Goal: Information Seeking & Learning: Understand process/instructions

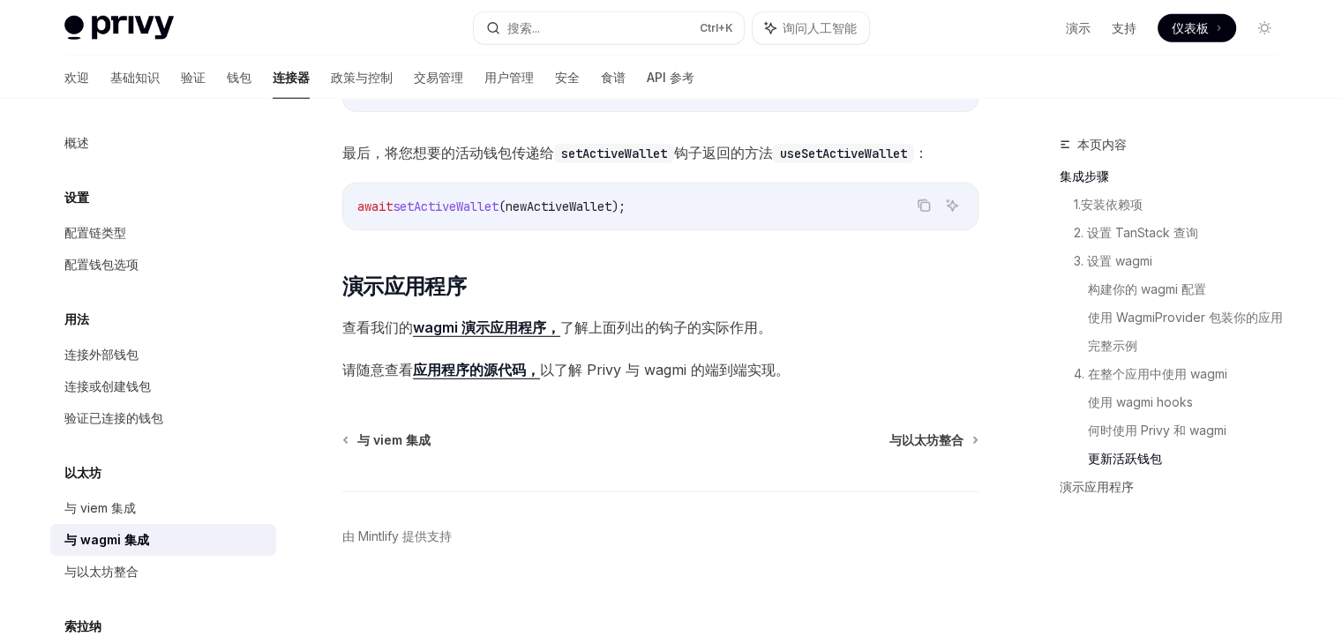
scroll to position [69, 0]
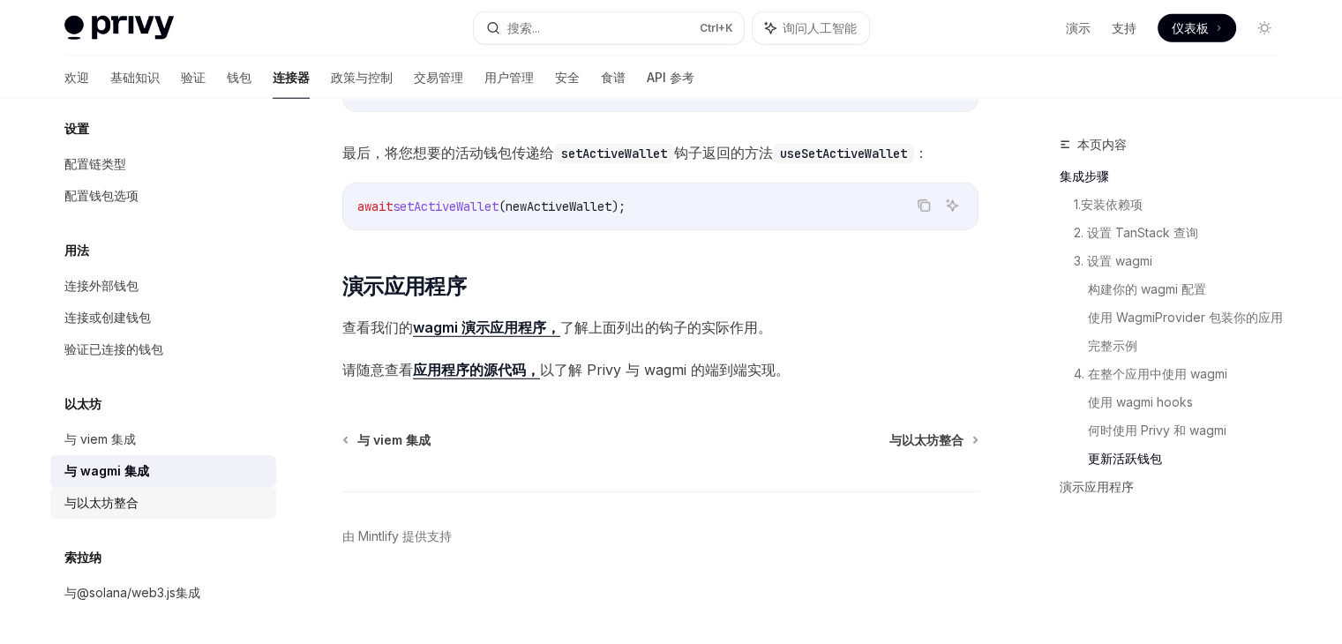
click at [174, 515] on link "与以太坊整合" at bounding box center [163, 503] width 226 height 32
type textarea "*"
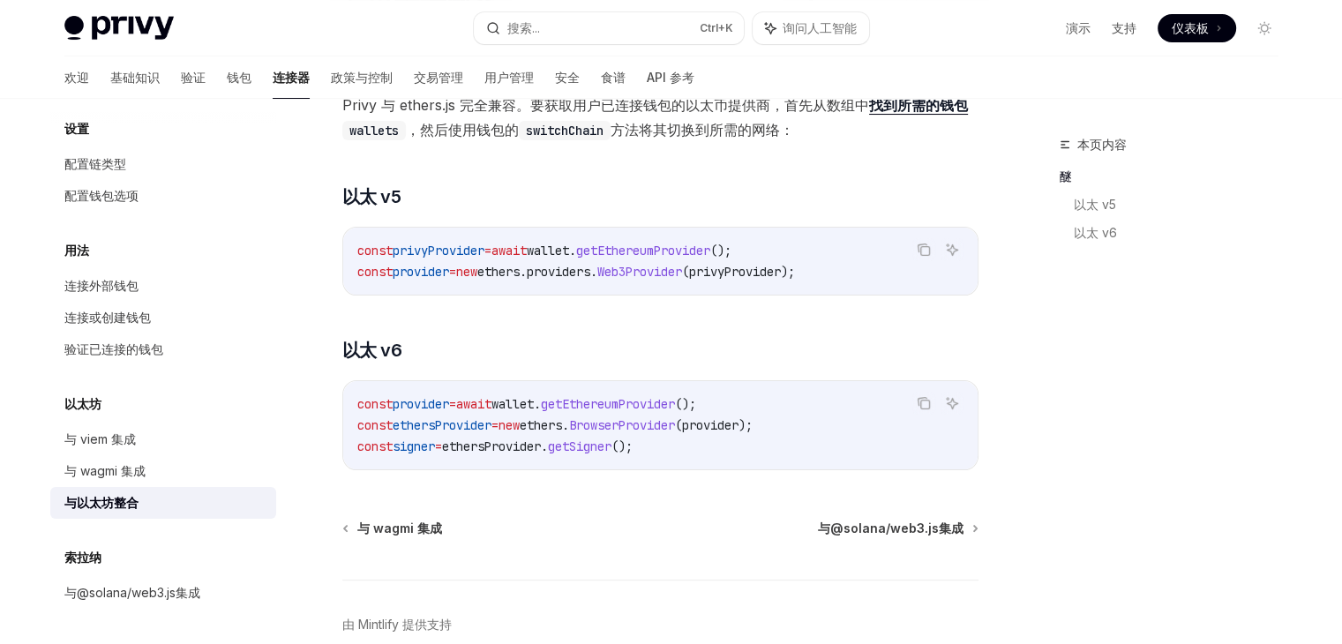
scroll to position [169, 0]
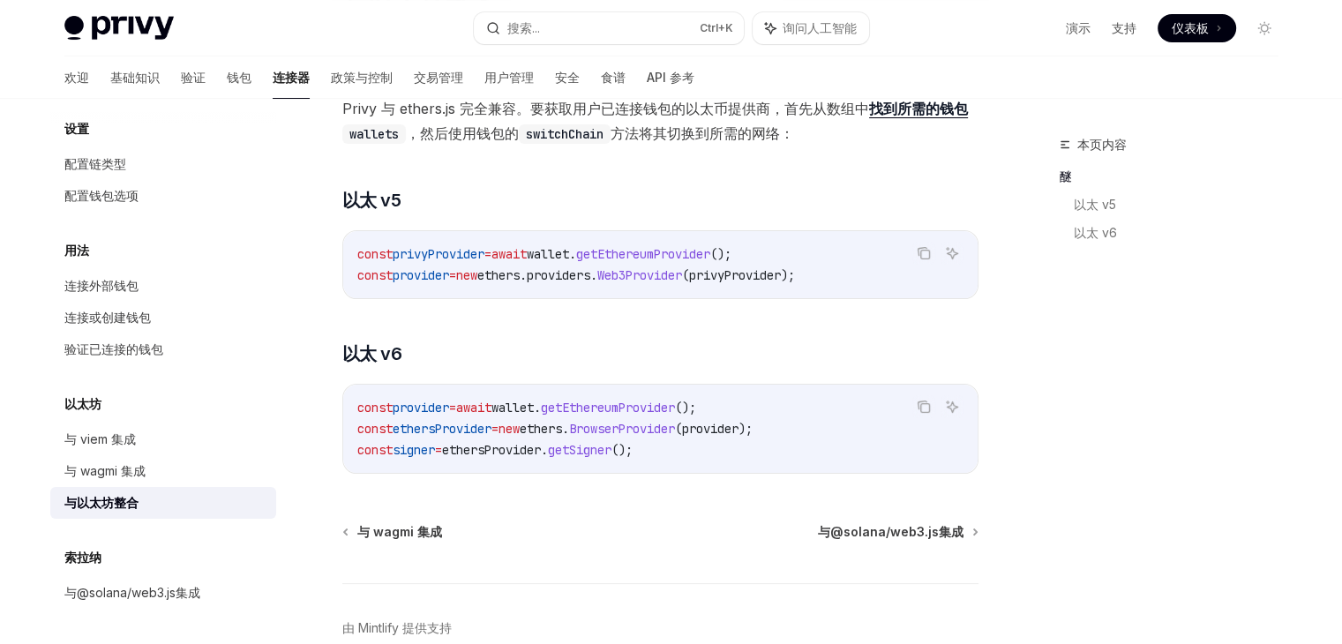
click at [598, 416] on code "const provider = await wallet . getEthereumProvider (); const ethersProvider = …" at bounding box center [660, 429] width 606 height 64
click at [619, 410] on span "getEthereumProvider" at bounding box center [608, 408] width 134 height 16
click at [675, 428] on span "BrowserProvider" at bounding box center [622, 429] width 106 height 16
click at [675, 434] on span "BrowserProvider" at bounding box center [622, 429] width 106 height 16
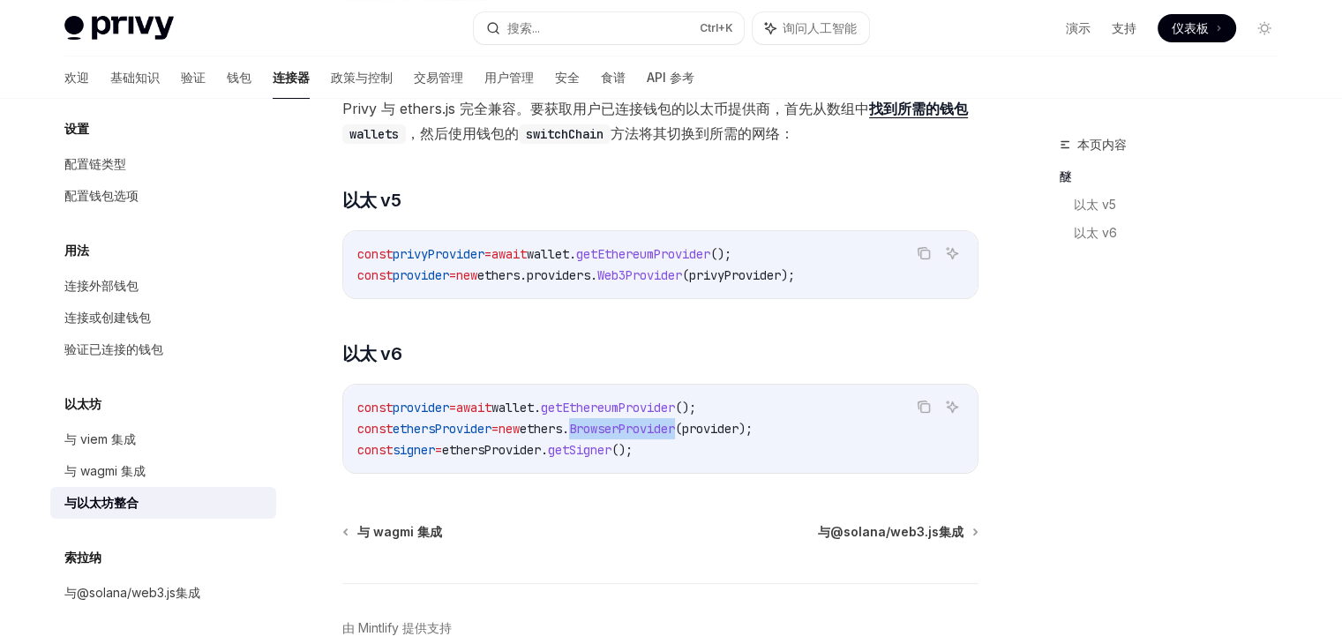
click at [675, 434] on span "BrowserProvider" at bounding box center [622, 429] width 106 height 16
click at [725, 453] on code "const provider = await wallet . getEthereumProvider (); const ethersProvider = …" at bounding box center [660, 429] width 606 height 64
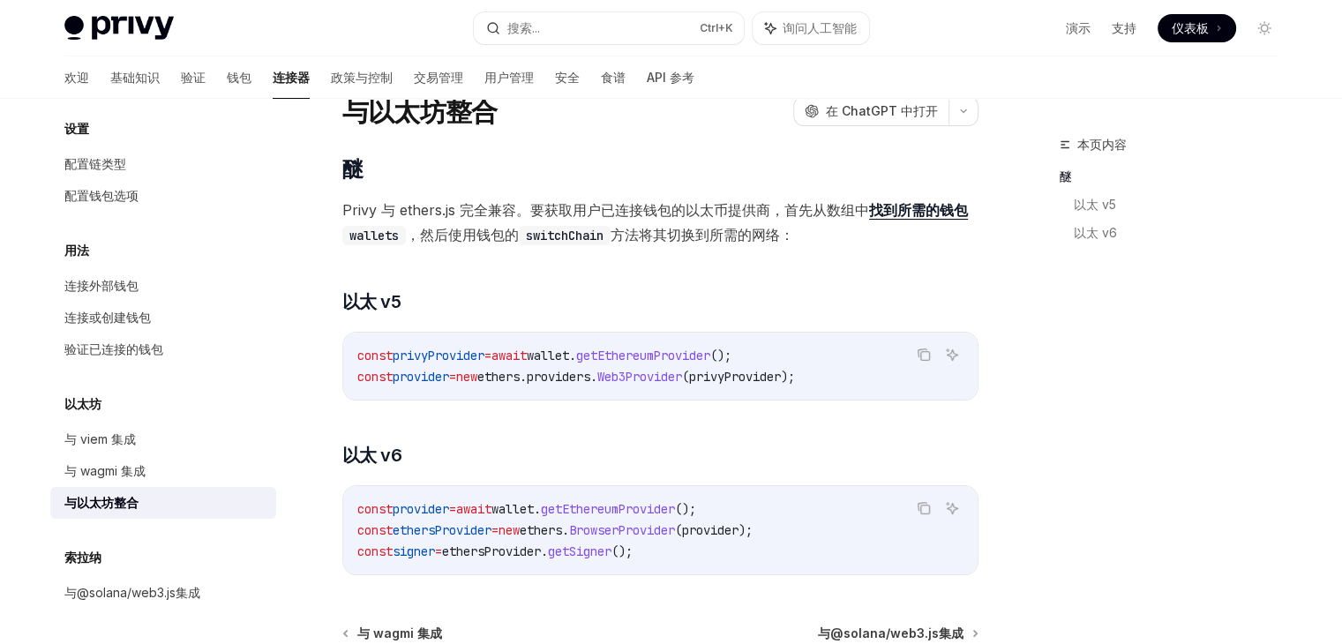
scroll to position [67, 0]
click at [739, 530] on span "provider" at bounding box center [710, 530] width 56 height 16
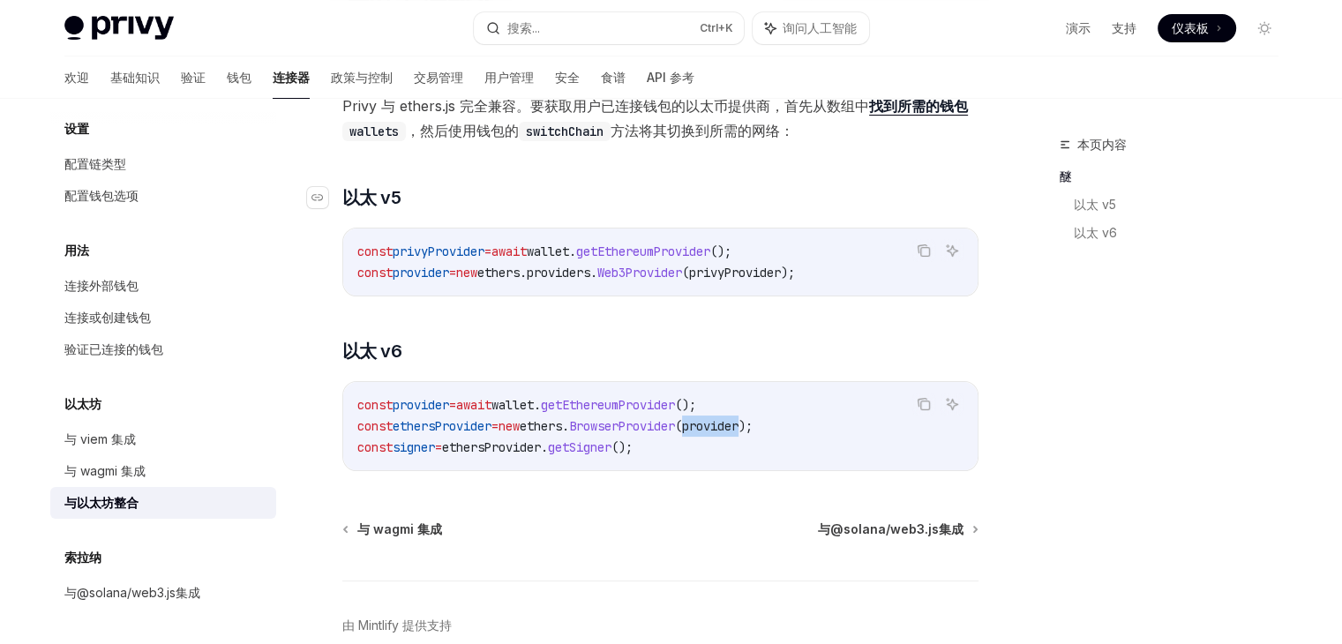
scroll to position [169, 0]
click at [550, 282] on code "const privyProvider = await wallet . getEthereumProvider (); const provider = n…" at bounding box center [660, 264] width 606 height 42
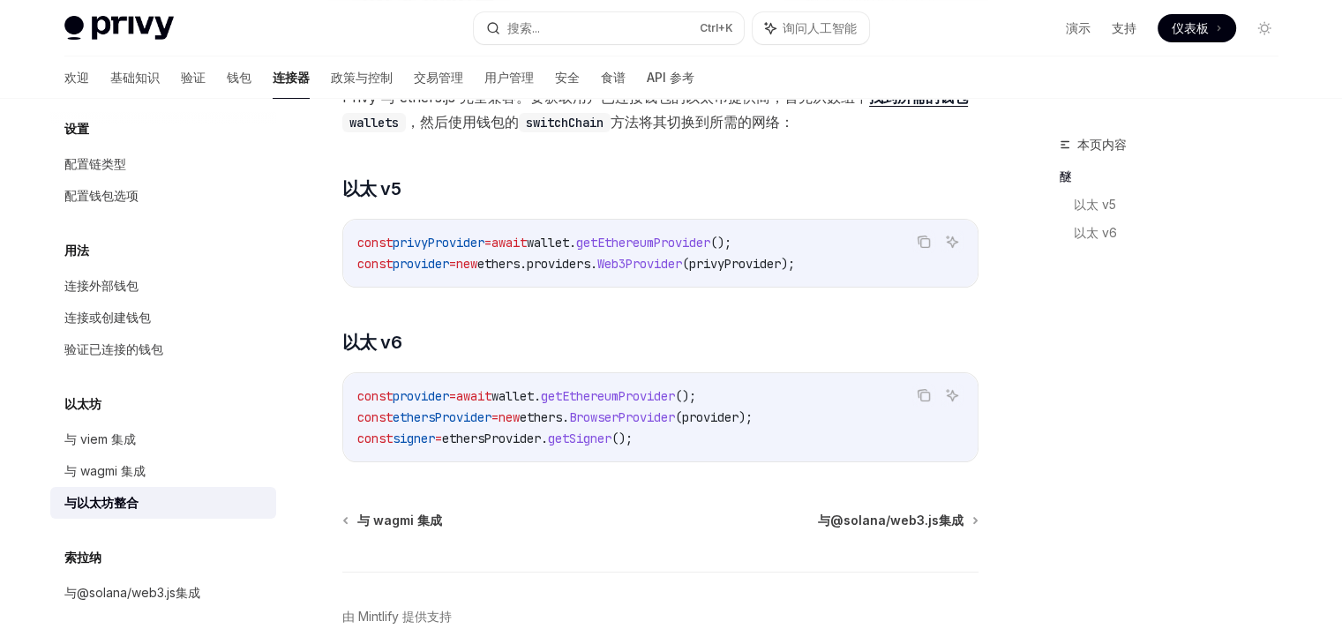
click at [734, 411] on span "provider" at bounding box center [710, 417] width 56 height 16
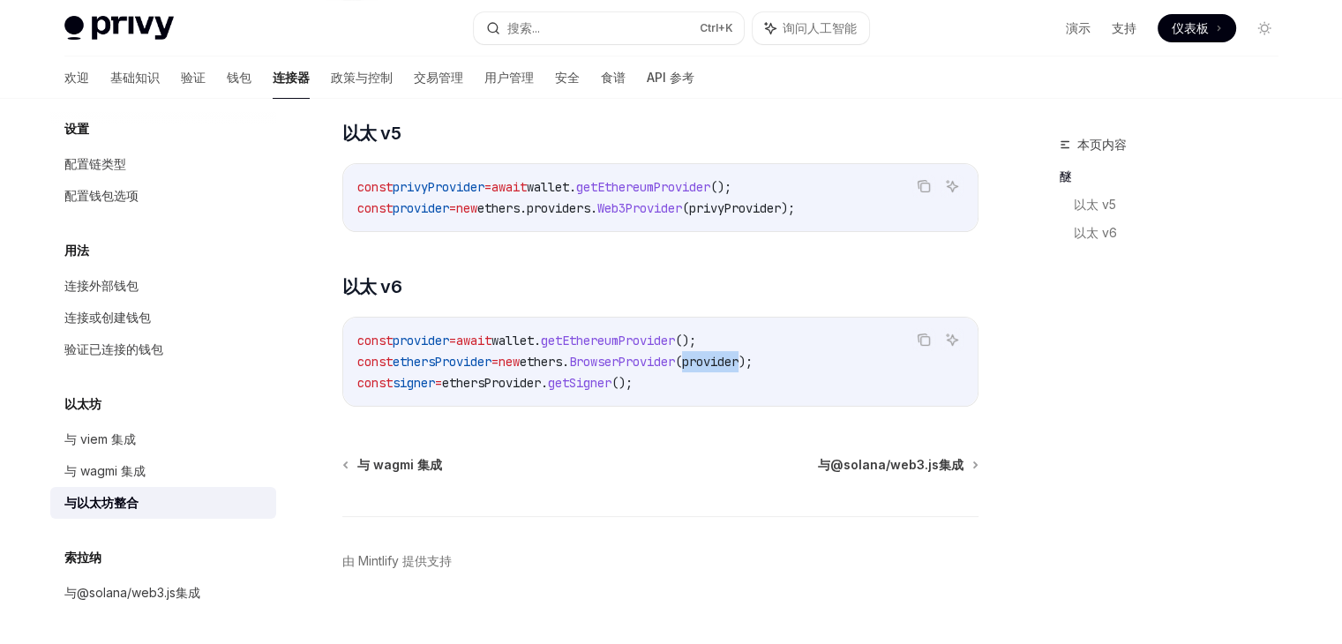
scroll to position [238, 0]
click at [664, 351] on span "BrowserProvider" at bounding box center [622, 359] width 106 height 16
click at [633, 376] on span "();" at bounding box center [622, 380] width 21 height 16
click at [597, 377] on span "getSigner" at bounding box center [580, 380] width 64 height 16
click at [924, 326] on button "复制代码块中的内容" at bounding box center [924, 337] width 23 height 23
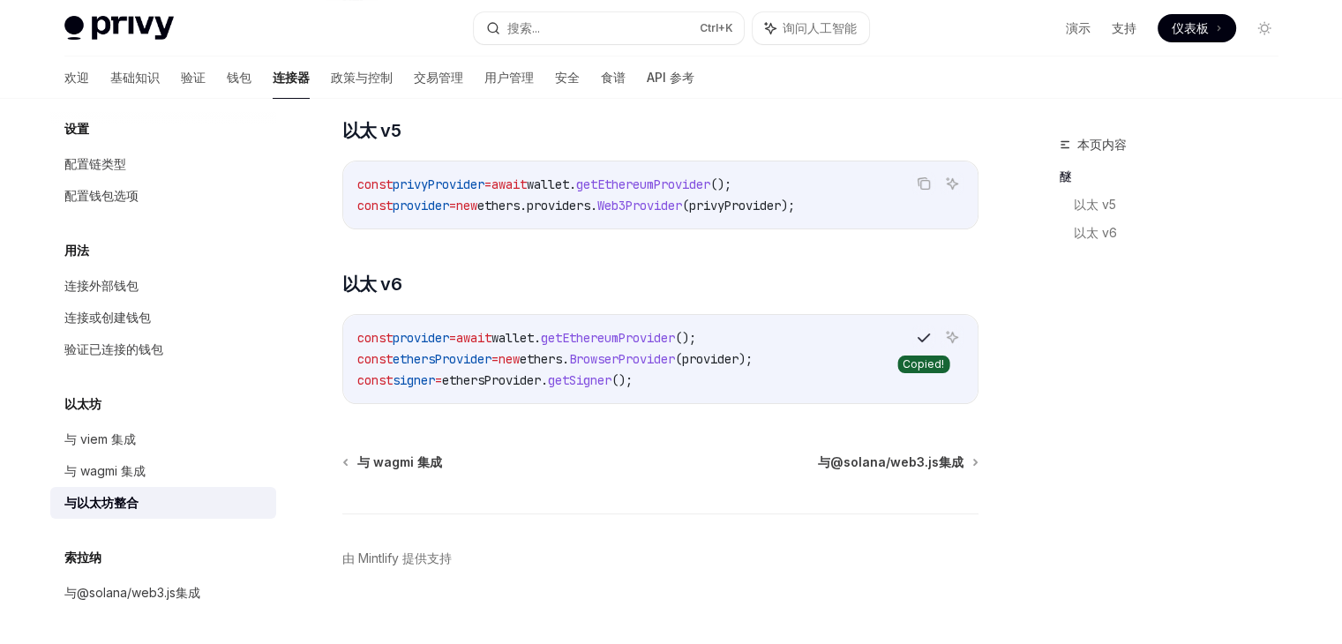
click at [922, 338] on icon "复制代码块中的内容" at bounding box center [924, 338] width 14 height 10
click at [551, 351] on span "ethers" at bounding box center [541, 359] width 42 height 16
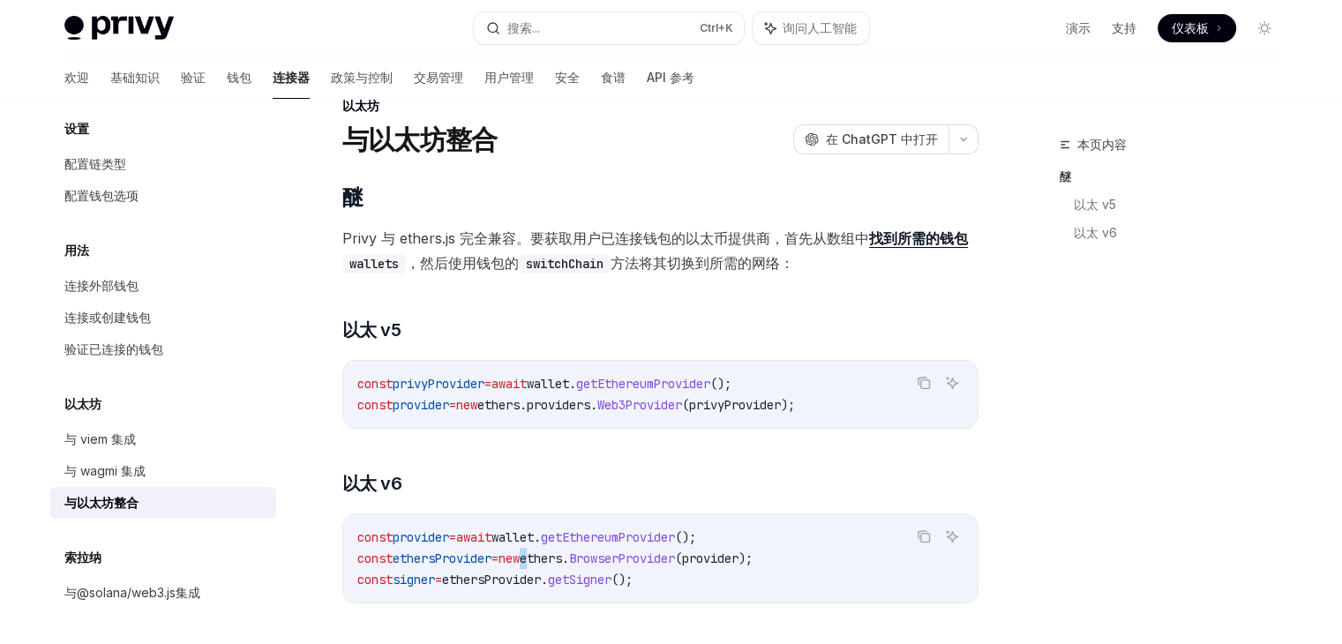
scroll to position [0, 0]
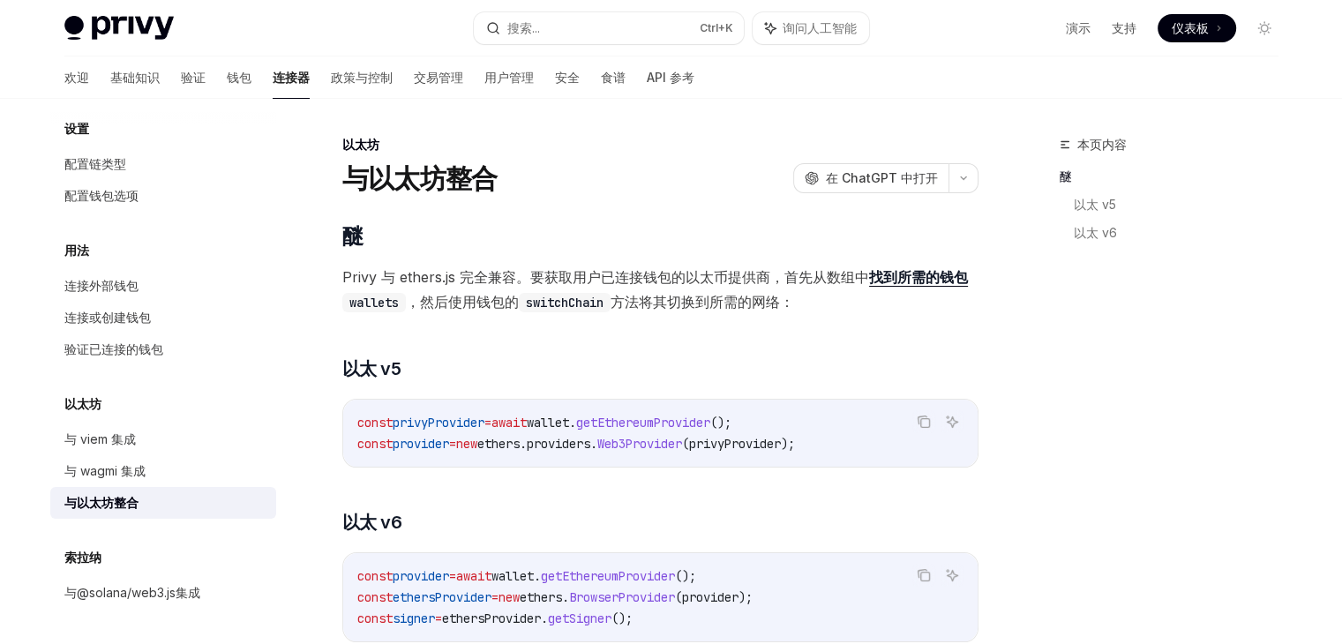
click at [522, 429] on span "await" at bounding box center [509, 423] width 35 height 16
click at [569, 425] on span "wallet" at bounding box center [548, 423] width 42 height 16
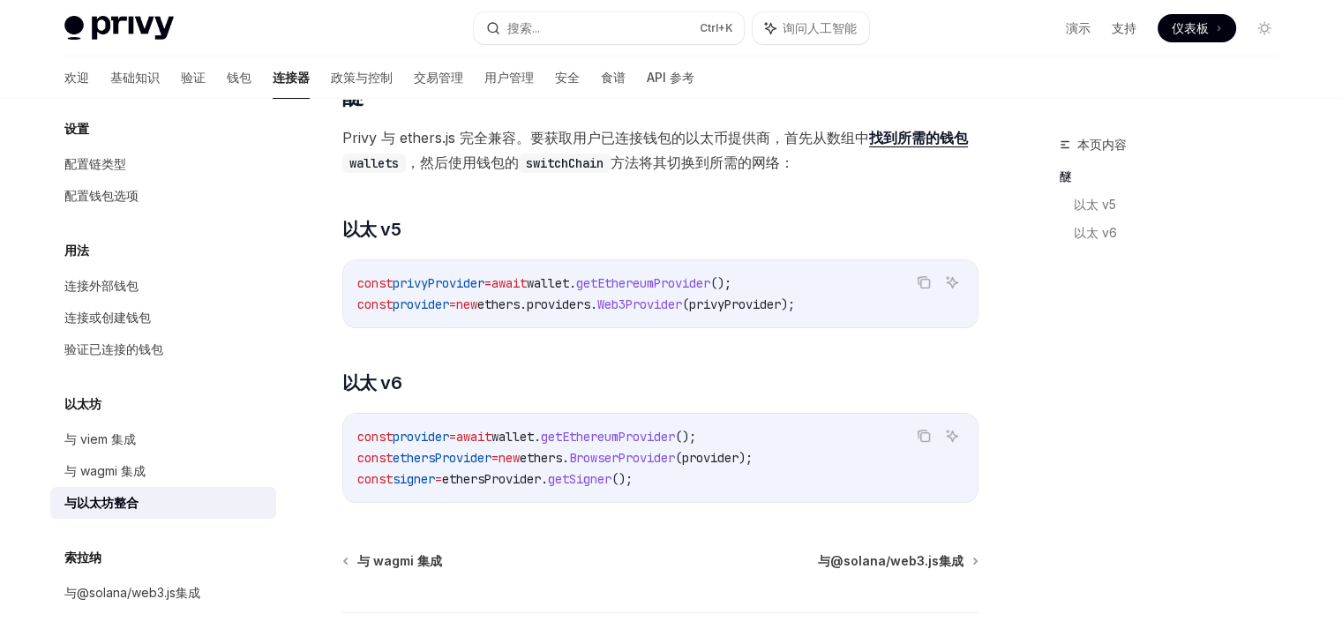
scroll to position [140, 0]
click at [739, 450] on span "provider" at bounding box center [710, 457] width 56 height 16
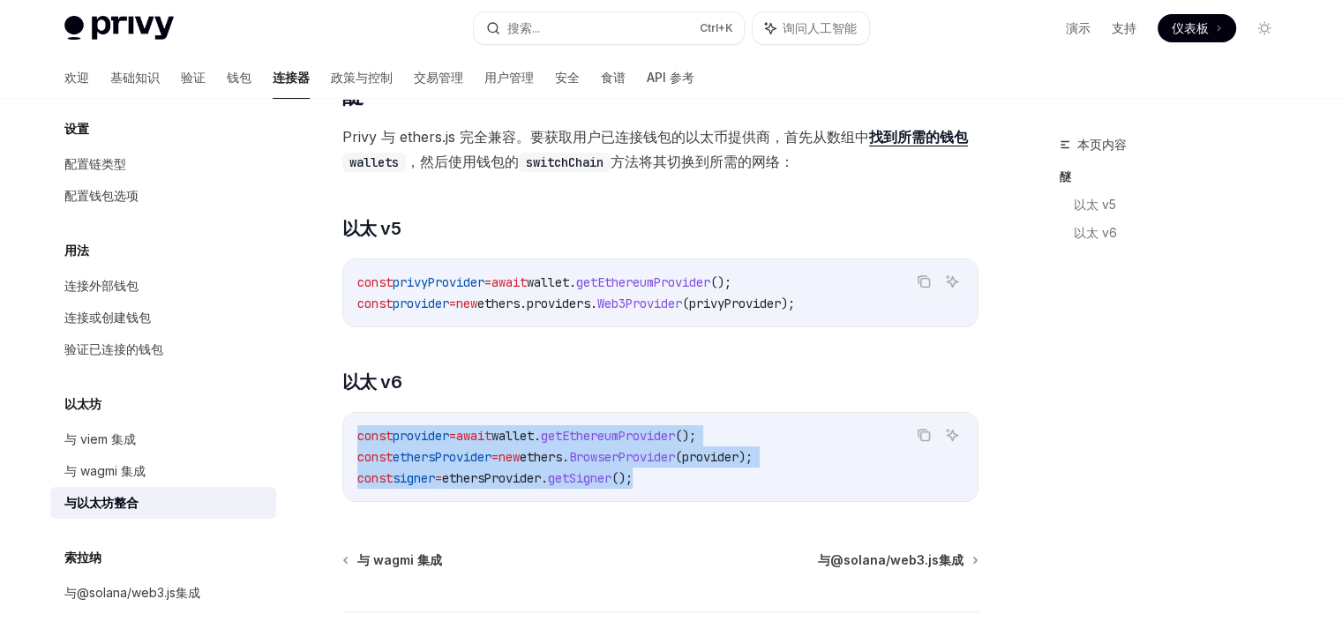
drag, startPoint x: 671, startPoint y: 482, endPoint x: 335, endPoint y: 446, distance: 337.3
click at [335, 446] on div "以太坊 与以太坊整合 OpenAI 在 ChatGPT 中打开 OpenAI 在 ChatGPT 中打开 ​ 醚 Privy 与 ethers.js 完全兼容…" at bounding box center [495, 379] width 974 height 770
copy code "const provider = await wallet . getEthereumProvider (); const ethersProvider = …"
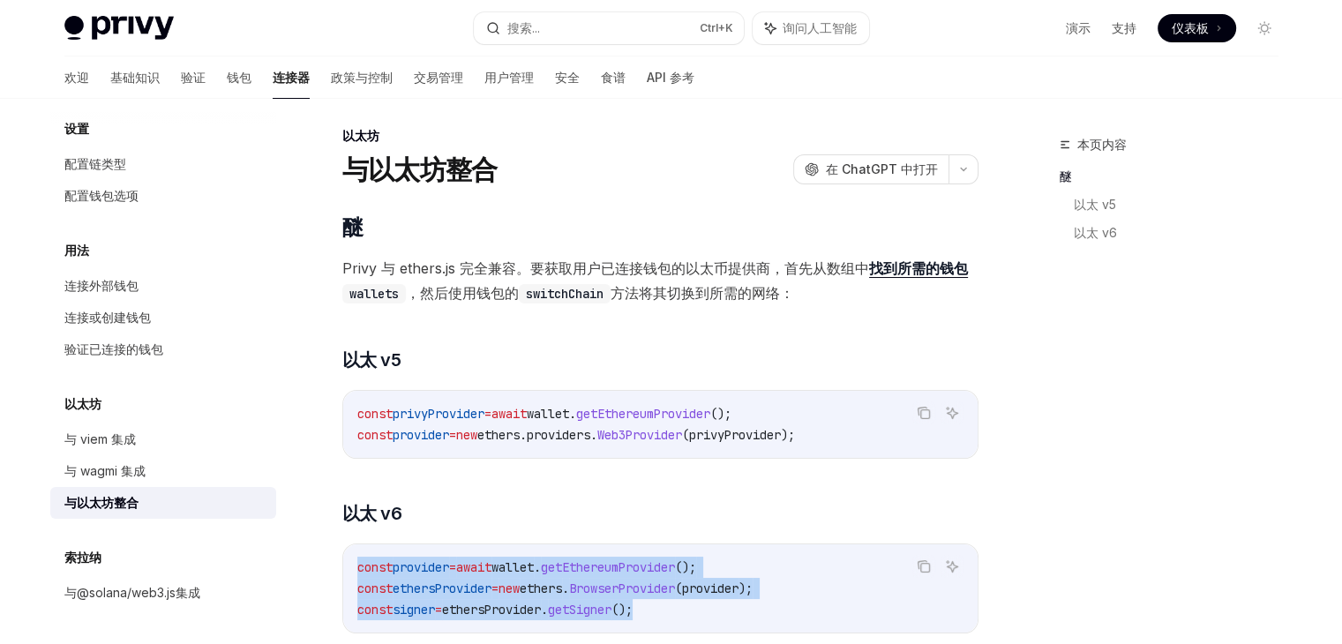
scroll to position [0, 0]
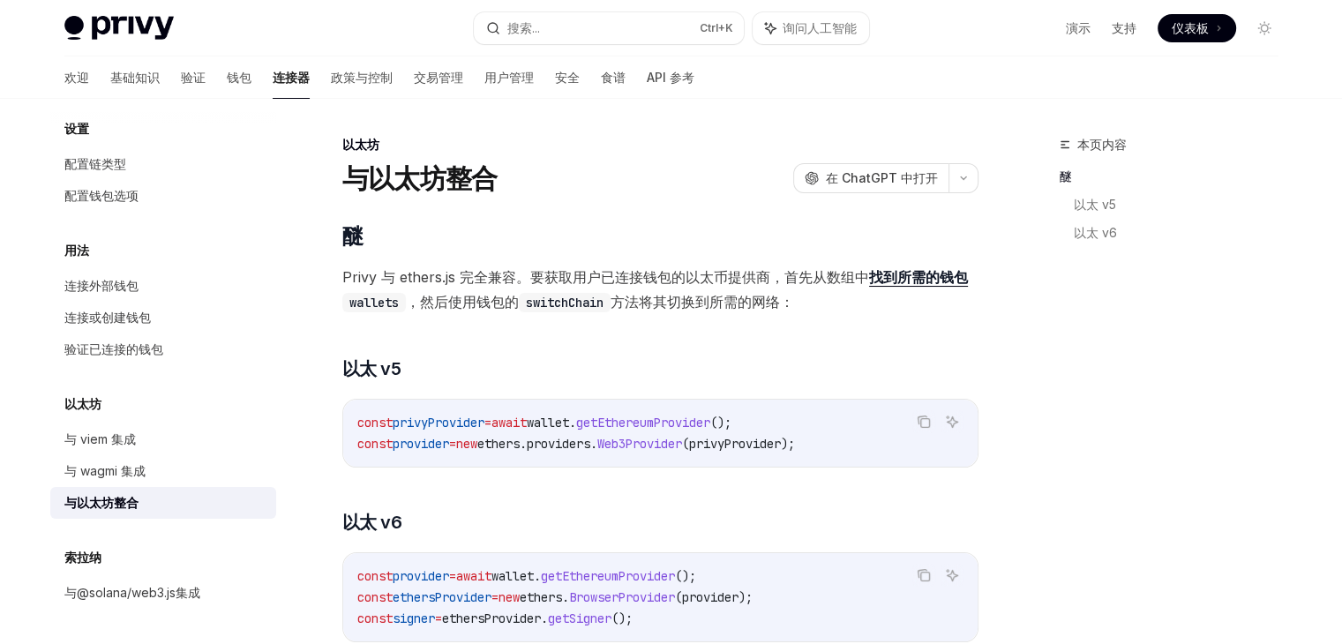
click at [585, 293] on code "switchChain" at bounding box center [565, 302] width 92 height 19
click at [579, 296] on code "switchChain" at bounding box center [565, 302] width 92 height 19
click at [892, 275] on font "找到所需的钱包" at bounding box center [918, 277] width 99 height 18
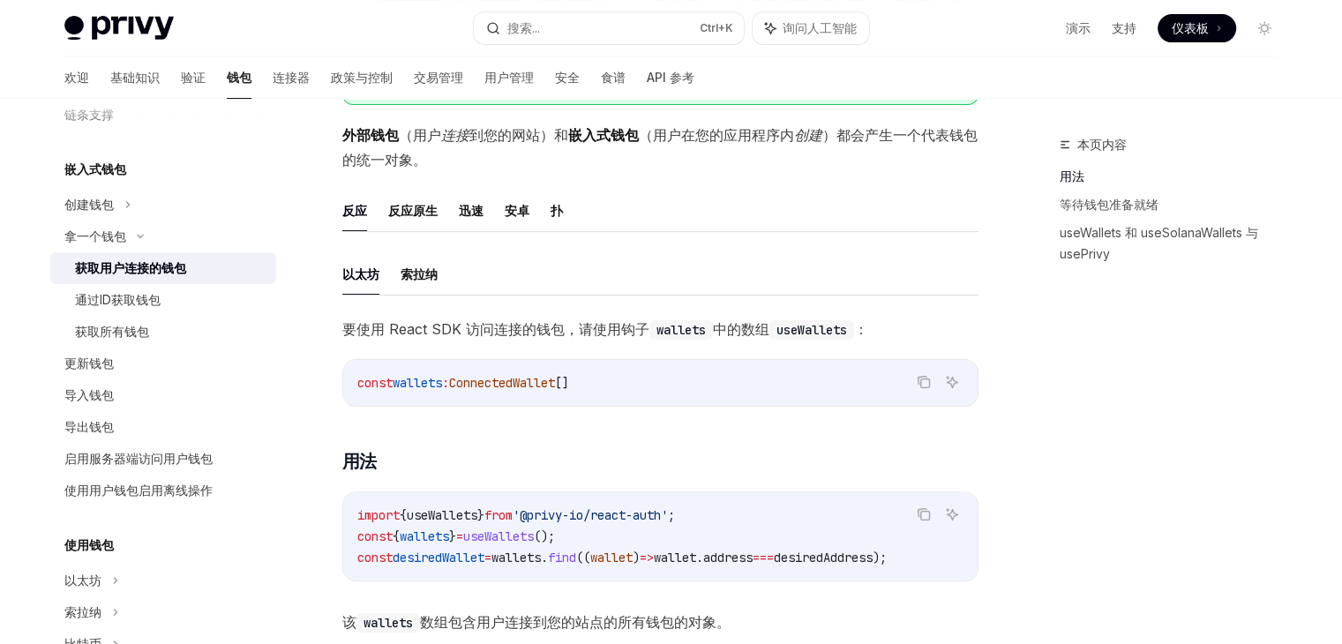
scroll to position [374, 0]
click at [555, 377] on span "ConnectedWallet" at bounding box center [502, 382] width 106 height 16
click at [695, 406] on div "要使用 React SDK 访问连接的钱包，请使用钩子 wallets 中的数组 useWallets ： 复制 询问人工智能 const wallets :…" at bounding box center [660, 475] width 636 height 318
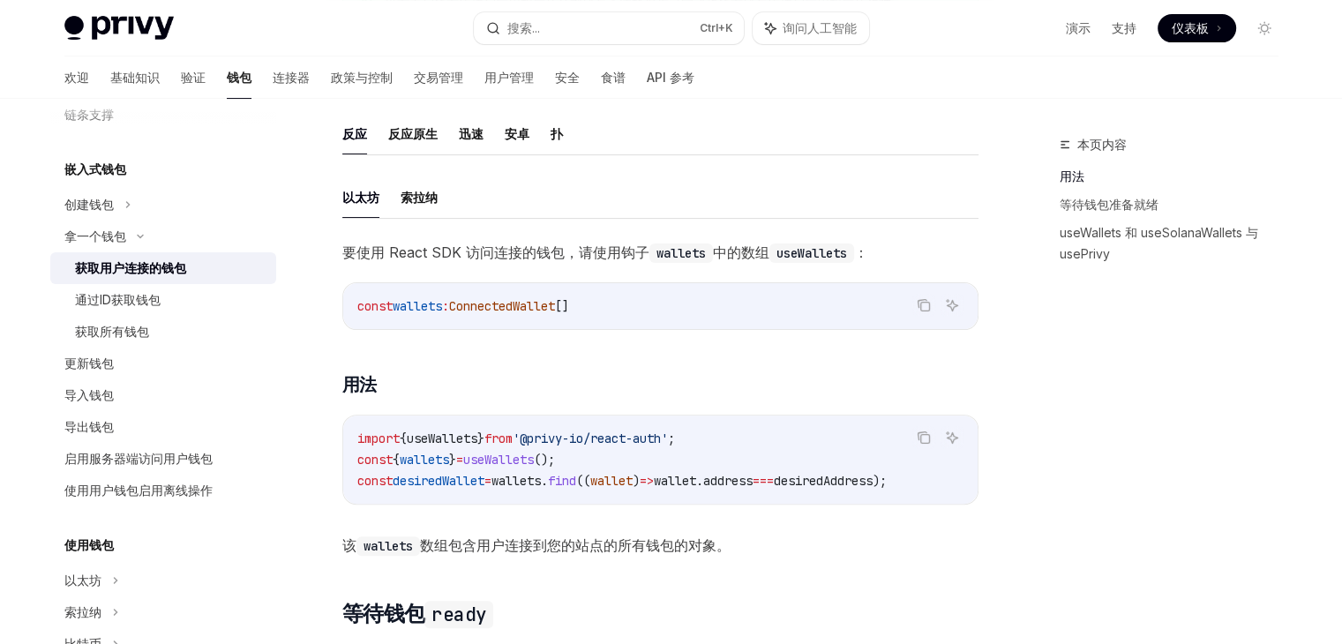
scroll to position [449, 0]
click at [600, 287] on div "const wallets : ConnectedWallet []" at bounding box center [660, 307] width 635 height 46
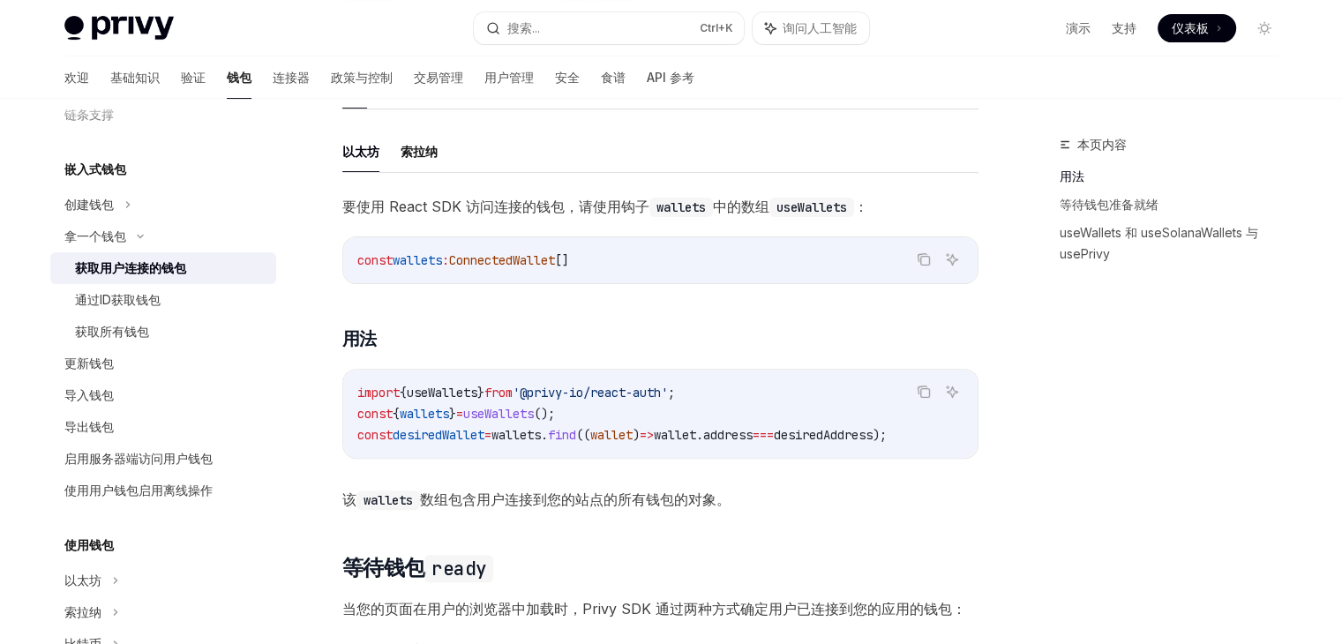
scroll to position [497, 0]
click at [460, 378] on div "import { useWallets } from '@privy-io/react-auth' ; const { wallets } = useWall…" at bounding box center [660, 413] width 635 height 88
click at [621, 398] on code "import { useWallets } from '@privy-io/react-auth' ; const { wallets } = useWall…" at bounding box center [660, 413] width 606 height 64
click at [534, 417] on span "useWallets" at bounding box center [498, 413] width 71 height 16
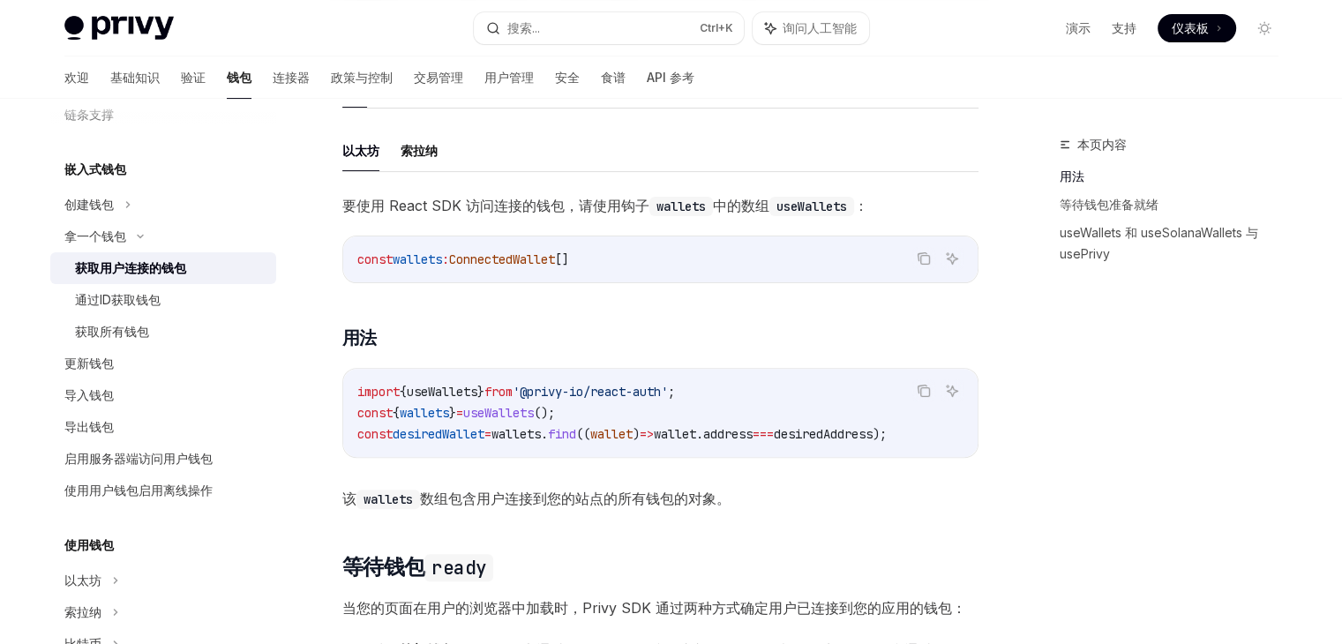
click at [534, 417] on span "useWallets" at bounding box center [498, 413] width 71 height 16
click at [666, 417] on code "import { useWallets } from '@privy-io/react-auth' ; const { wallets } = useWall…" at bounding box center [660, 413] width 606 height 64
click at [696, 432] on span "wallet" at bounding box center [675, 434] width 42 height 16
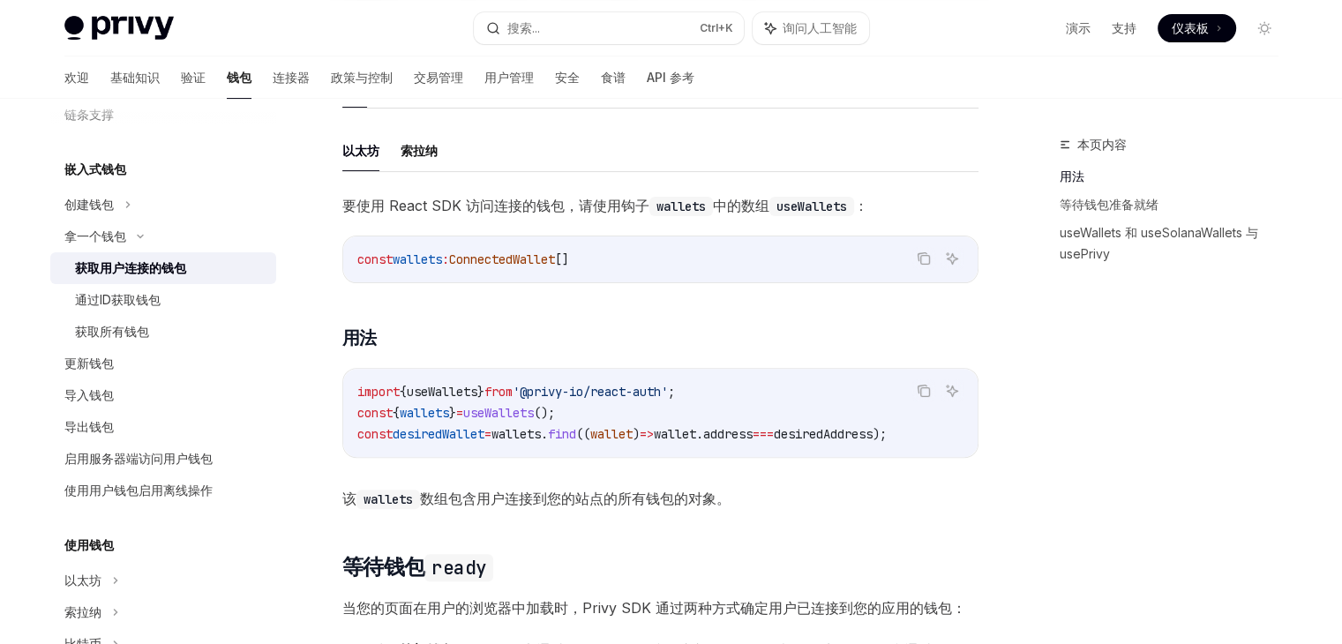
click at [774, 436] on span "===" at bounding box center [763, 434] width 21 height 16
click at [862, 429] on span "desiredAddress" at bounding box center [823, 434] width 99 height 16
click at [753, 428] on span "address" at bounding box center [727, 434] width 49 height 16
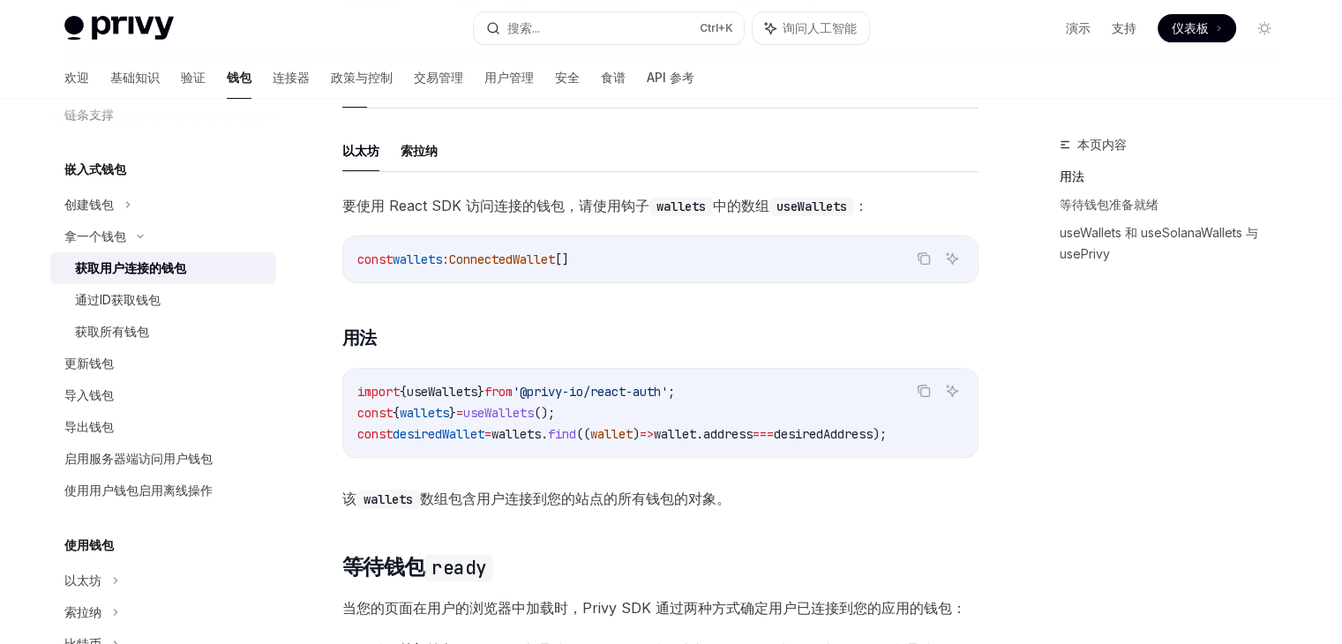
click at [670, 403] on code "import { useWallets } from '@privy-io/react-auth' ; const { wallets } = useWall…" at bounding box center [660, 413] width 606 height 64
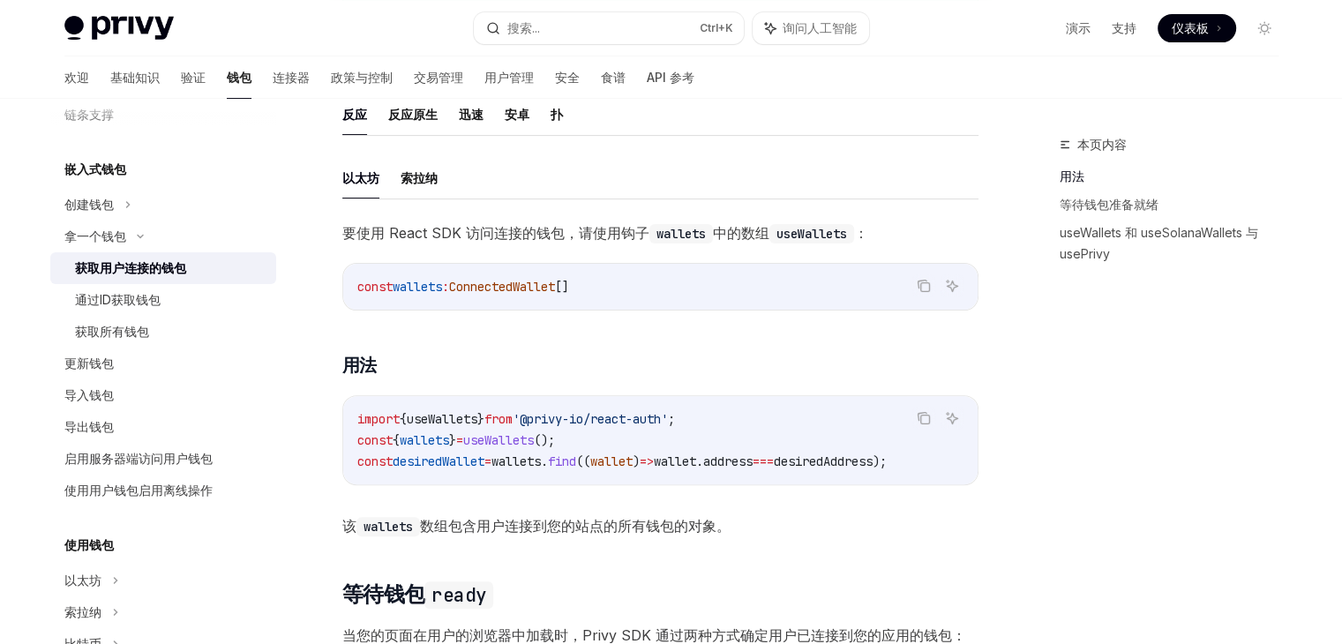
scroll to position [468, 0]
type textarea "*"
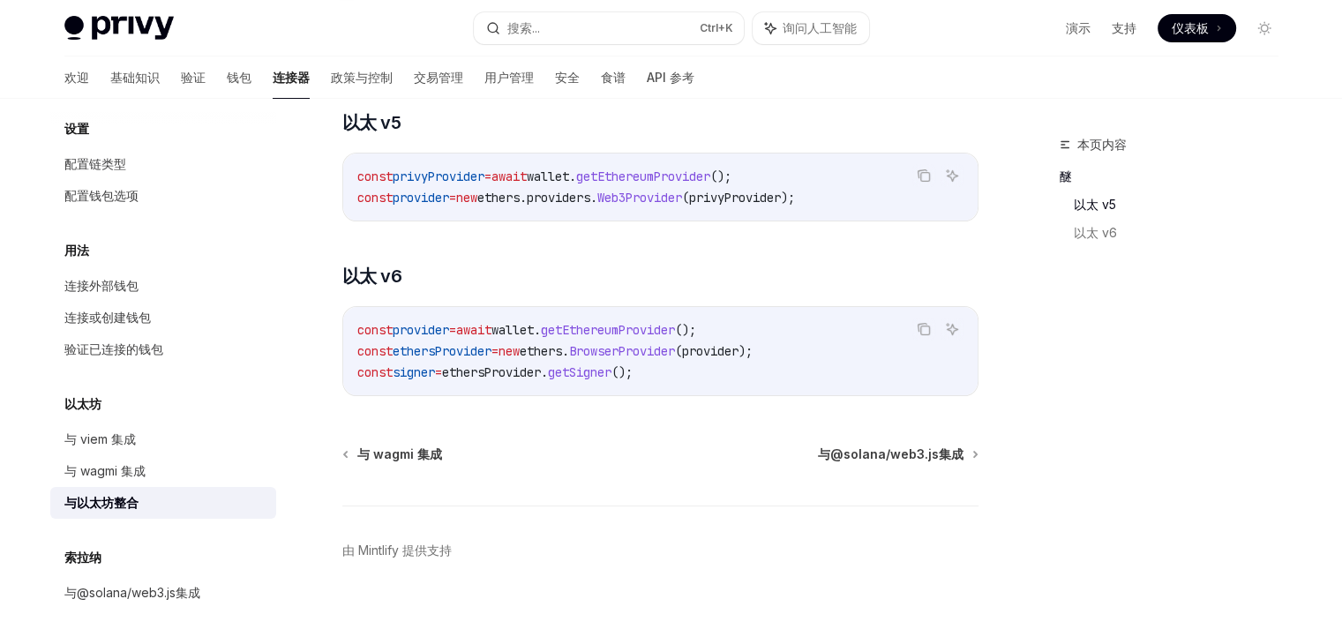
scroll to position [259, 0]
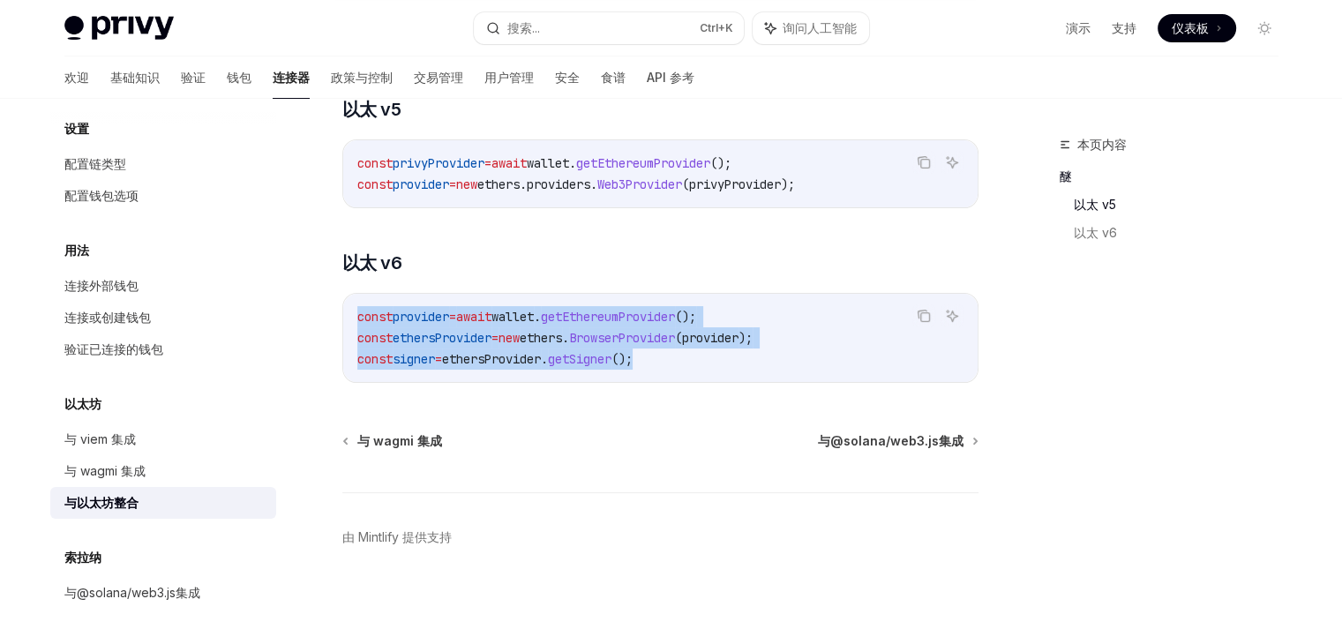
drag, startPoint x: 668, startPoint y: 349, endPoint x: 327, endPoint y: 319, distance: 342.8
click at [327, 319] on div "以太坊 与以太坊整合 OpenAI 在 ChatGPT 中打开 OpenAI 在 ChatGPT 中打开 ​ 醚 Privy 与 ethers.js 完全兼容…" at bounding box center [495, 260] width 974 height 770
copy code "const provider = await wallet . getEthereumProvider (); const ethersProvider = …"
click at [739, 297] on div "const provider = await wallet . getEthereumProvider (); const ethersProvider = …" at bounding box center [660, 338] width 635 height 88
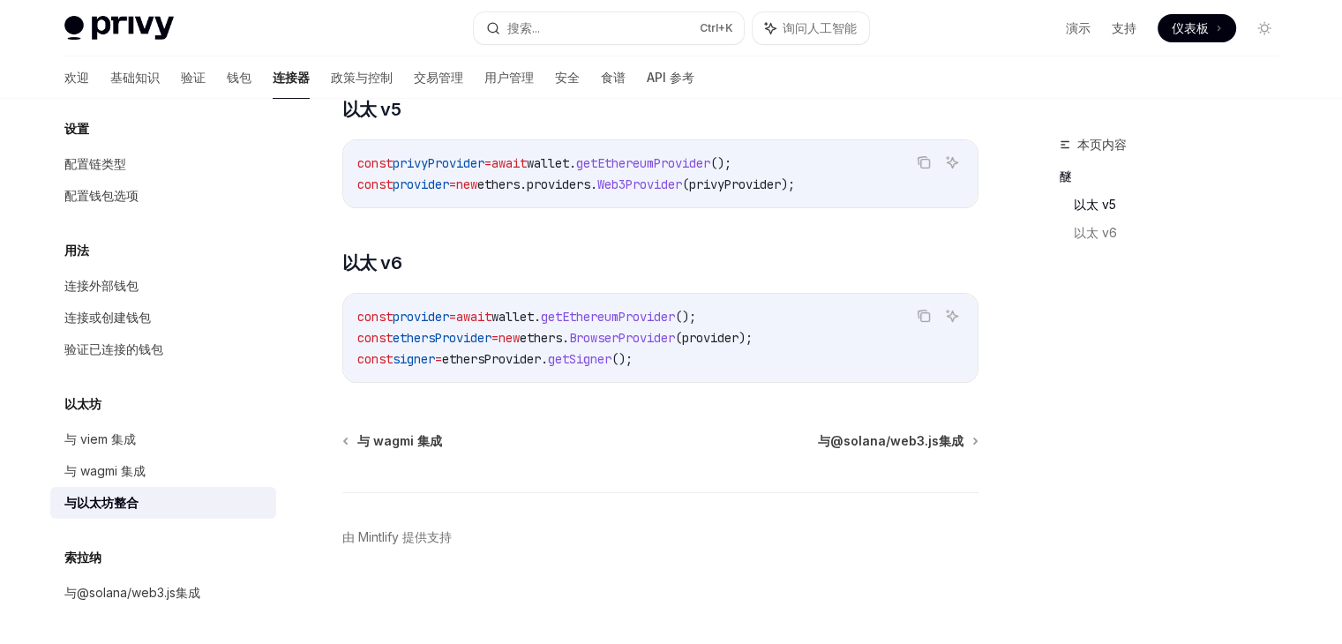
click at [675, 342] on span "BrowserProvider" at bounding box center [622, 338] width 106 height 16
click at [479, 335] on span "ethersProvider" at bounding box center [442, 338] width 99 height 16
click at [667, 340] on span "BrowserProvider" at bounding box center [622, 338] width 106 height 16
